Goal: Task Accomplishment & Management: Manage account settings

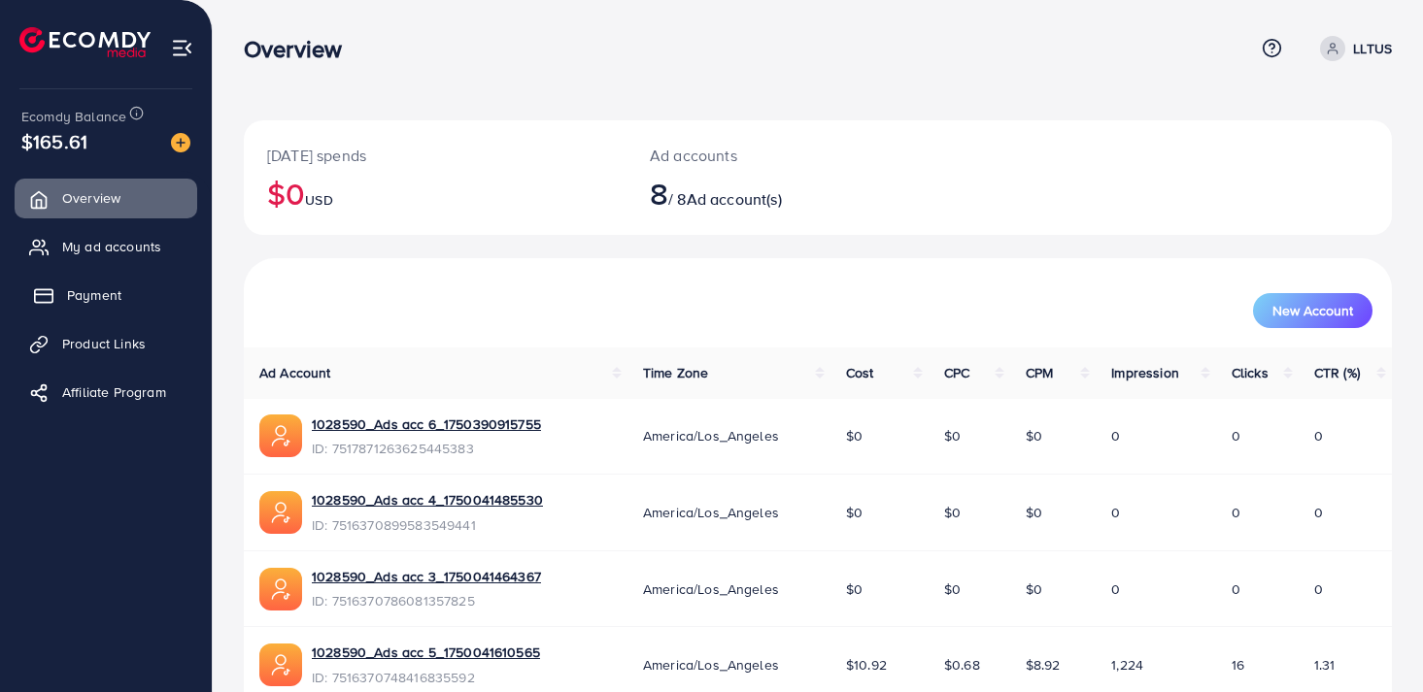
click at [128, 300] on link "Payment" at bounding box center [106, 295] width 183 height 39
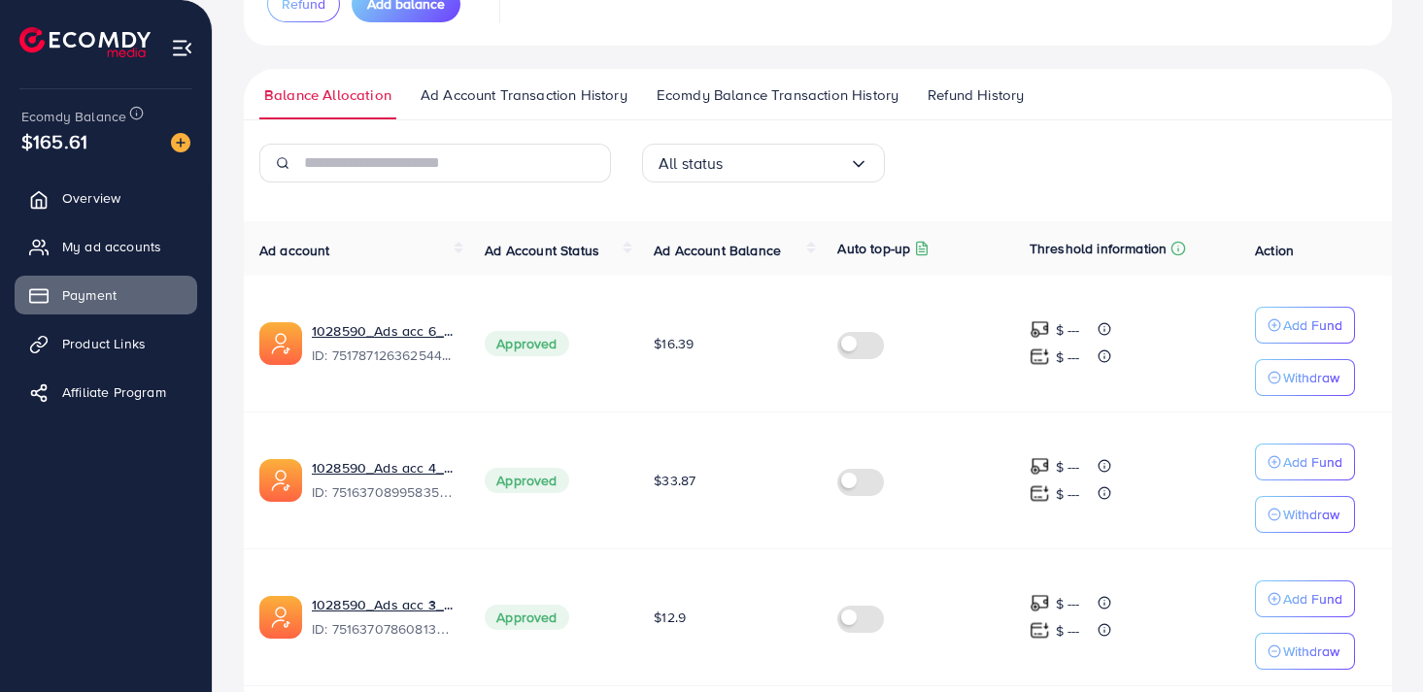
scroll to position [299, 0]
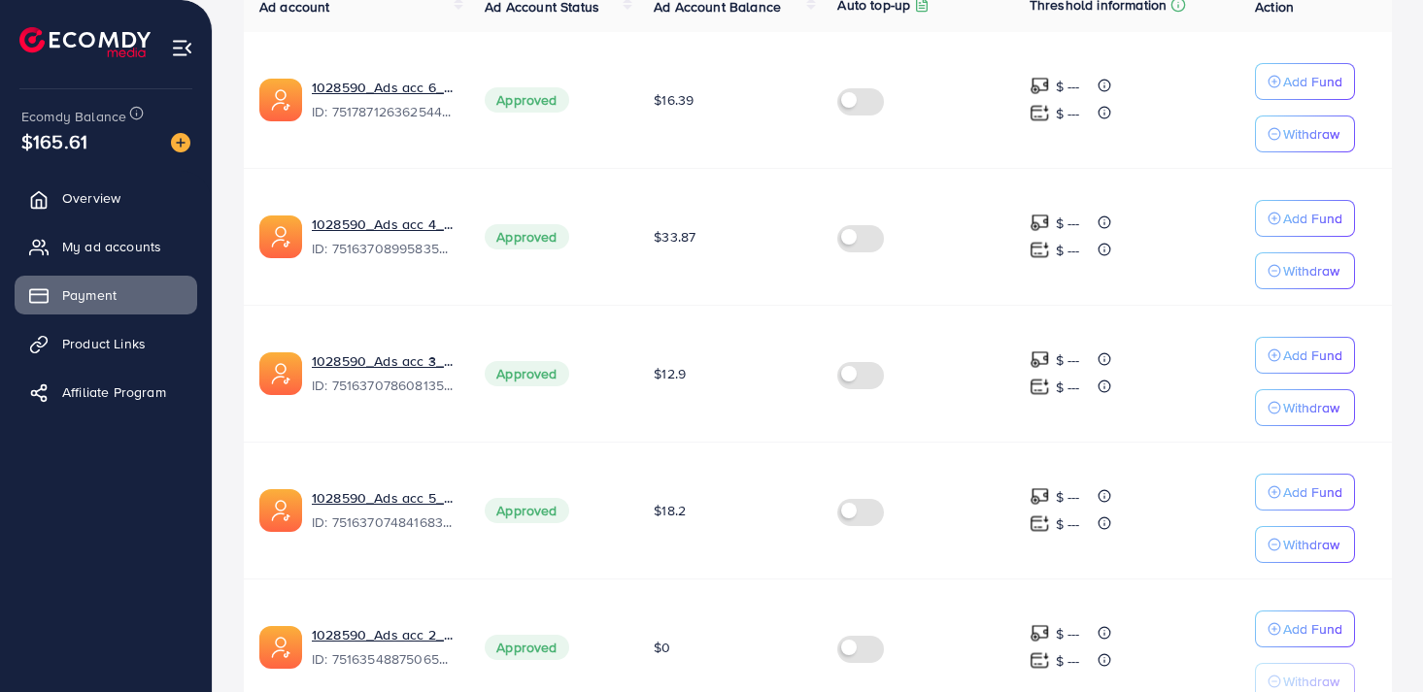
scroll to position [997, 0]
